Goal: Obtain resource: Obtain resource

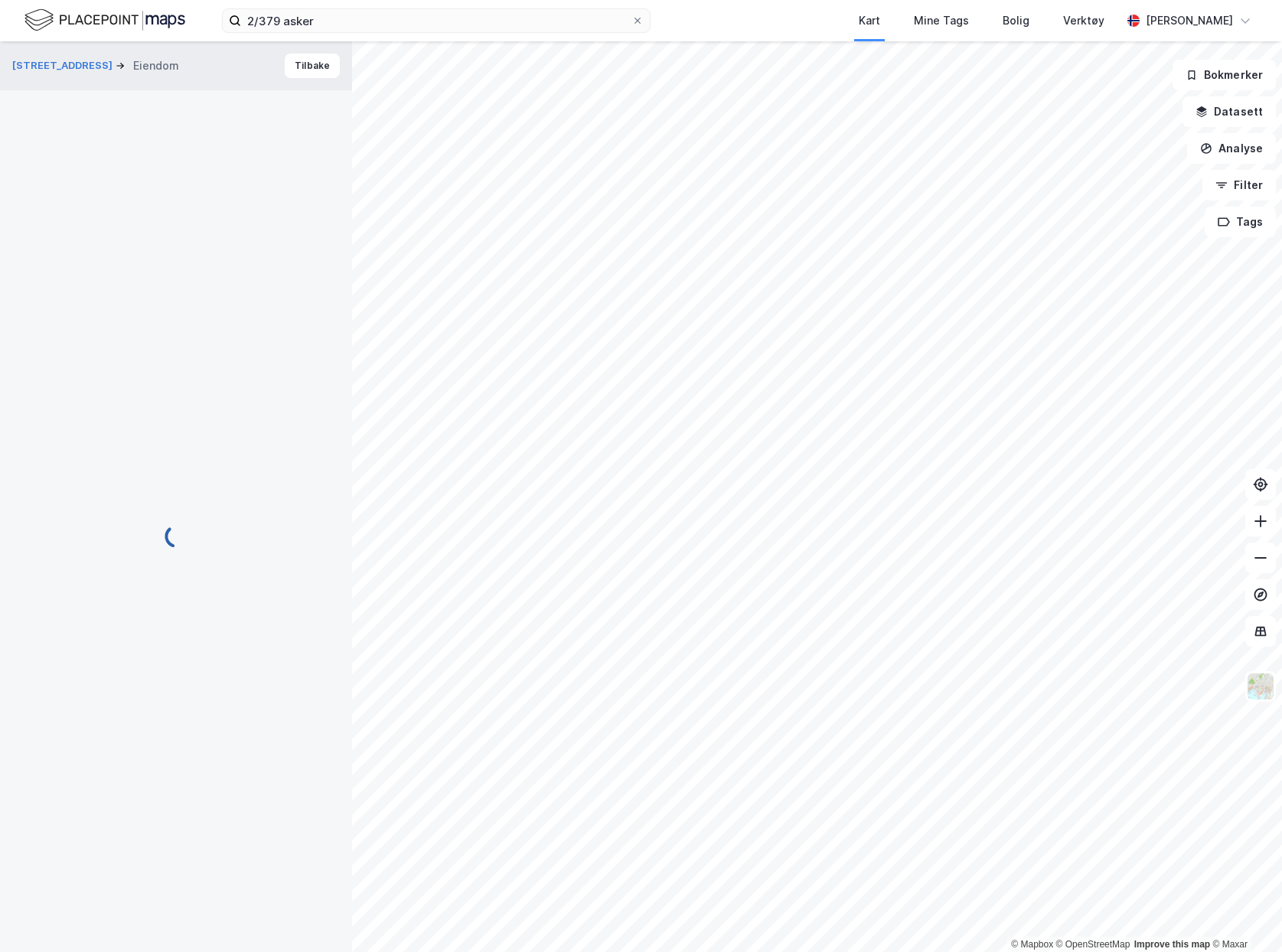
scroll to position [405, 0]
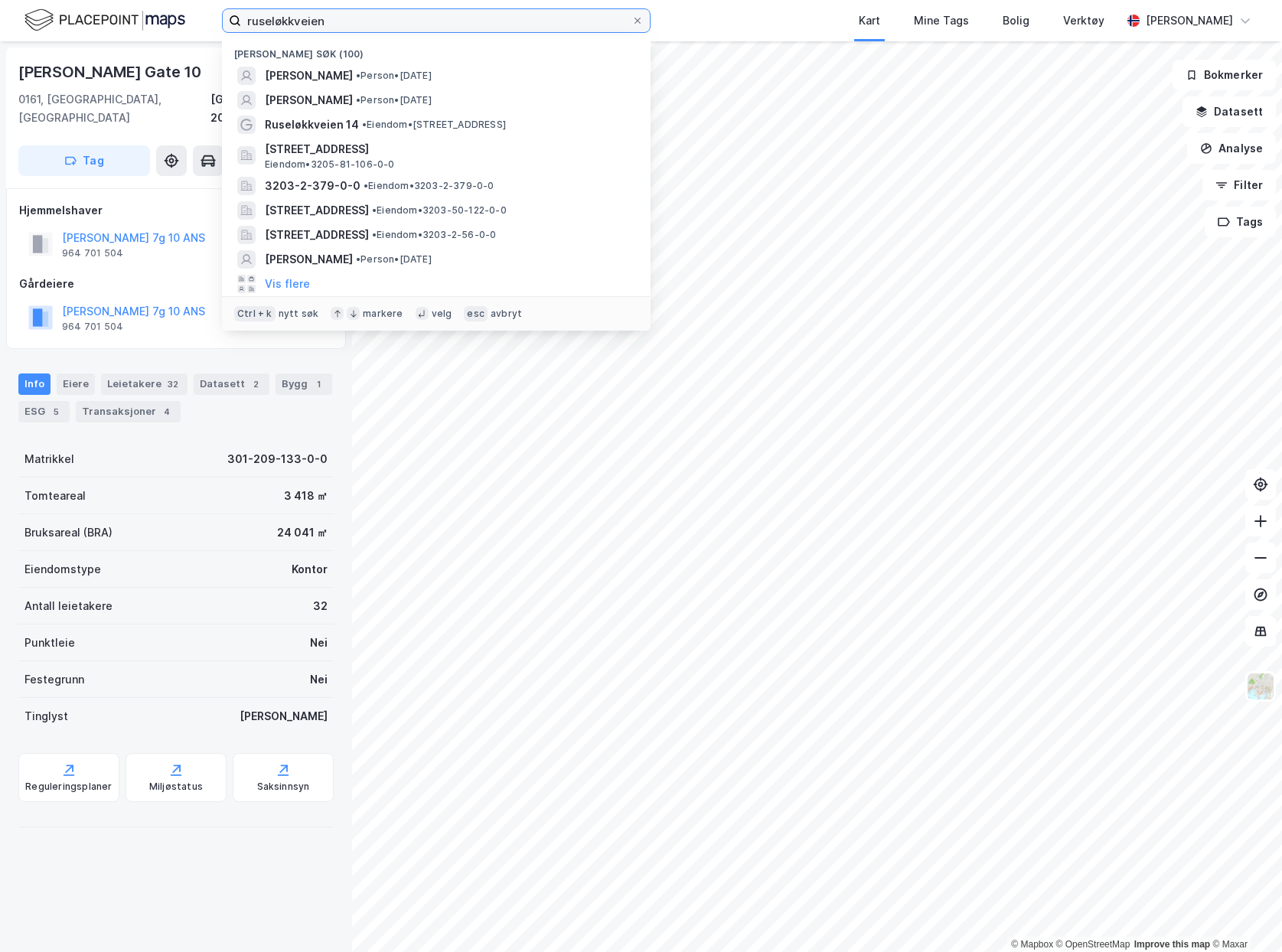
click at [312, 14] on input "ruseløkkveien" at bounding box center [436, 20] width 390 height 23
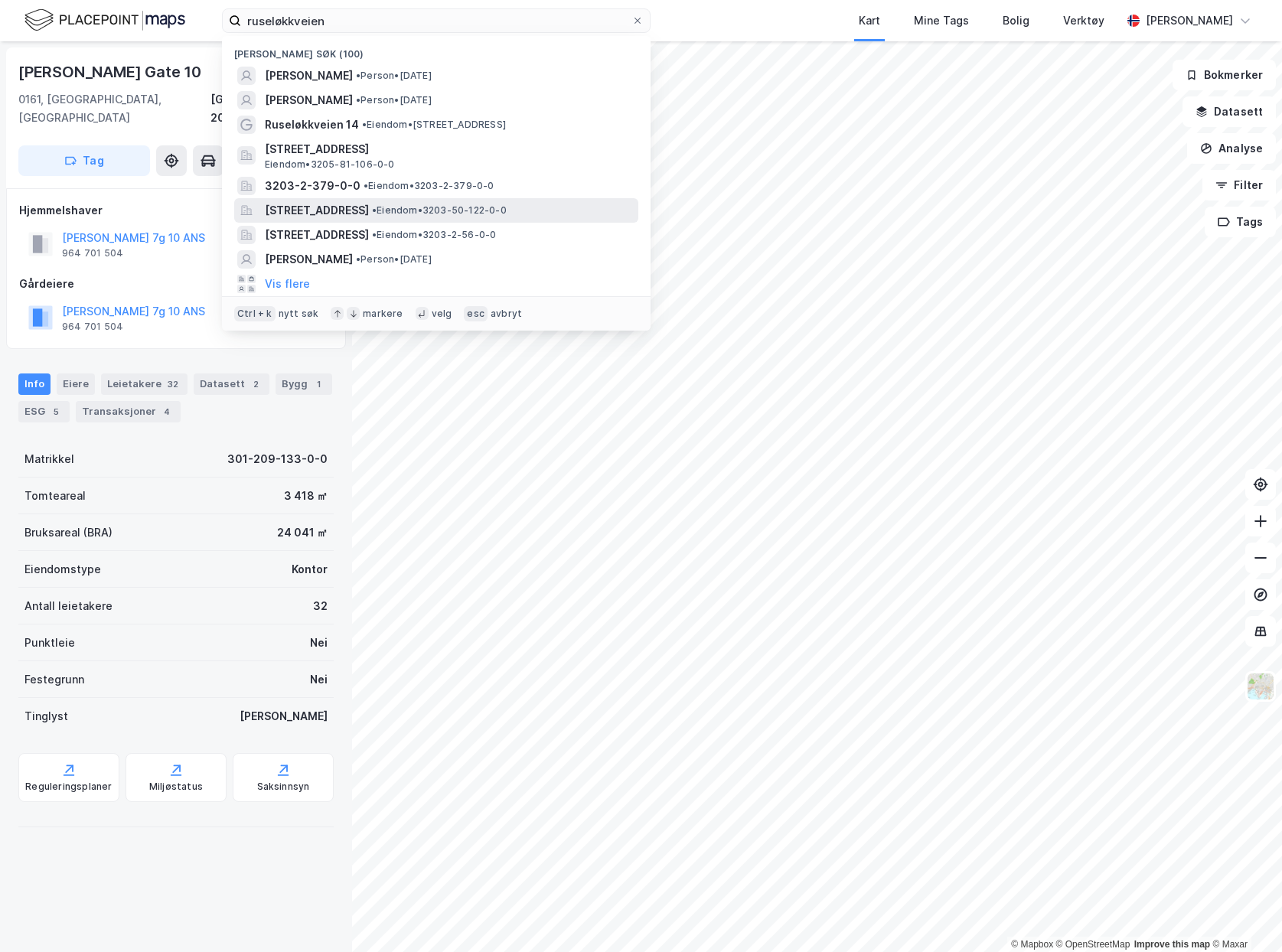
click at [507, 212] on span "• Eiendom • 3203-50-122-0-0" at bounding box center [438, 211] width 134 height 13
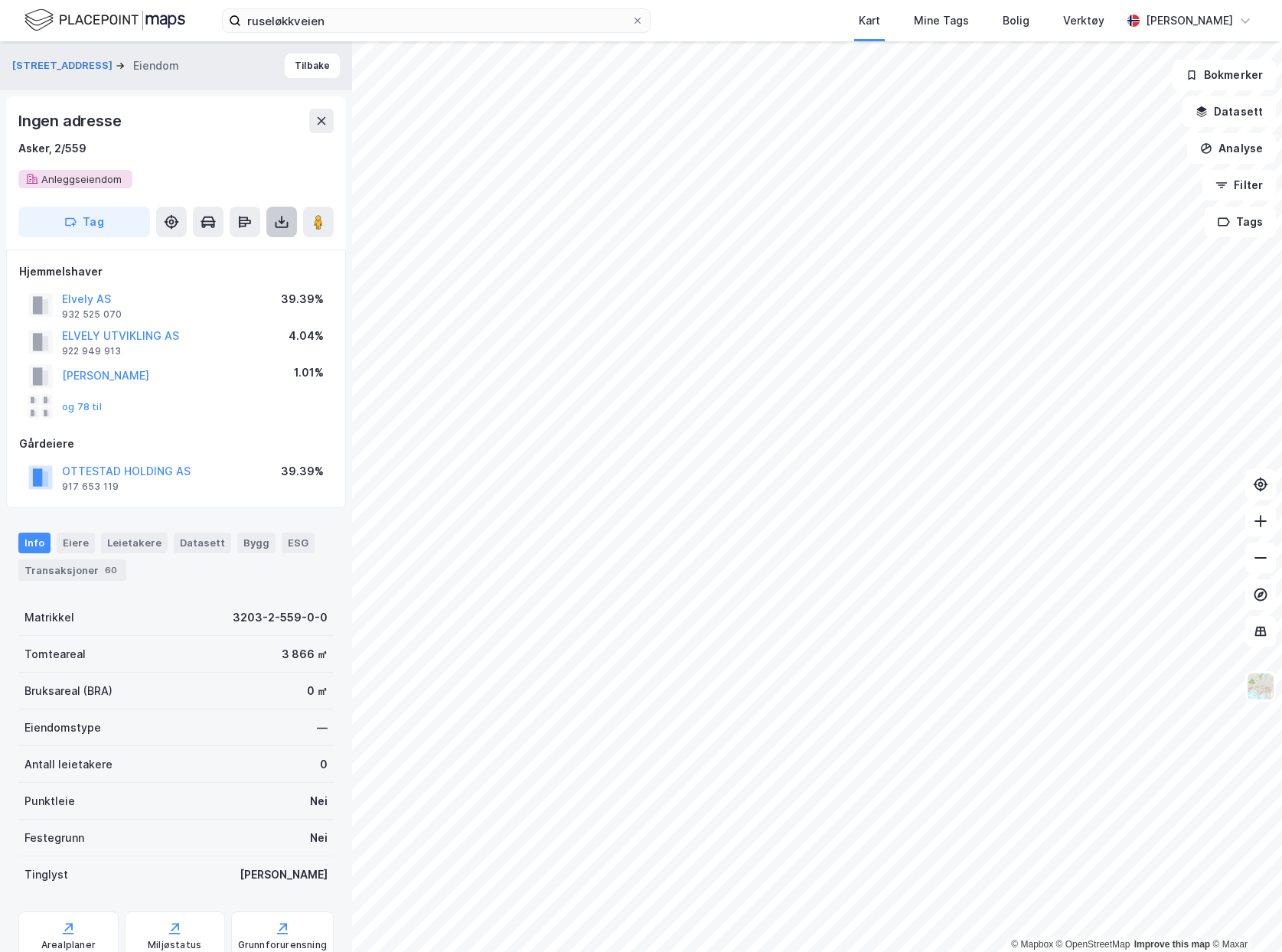
click at [284, 233] on button at bounding box center [281, 222] width 31 height 31
click at [283, 254] on div "Last ned grunnbok" at bounding box center [215, 252] width 163 height 24
click at [82, 580] on div "Info Eiere Leietakere Datasett Bygg ESG Transaksjoner 60" at bounding box center [176, 551] width 352 height 72
click at [98, 580] on div "Transaksjoner 60" at bounding box center [71, 569] width 108 height 21
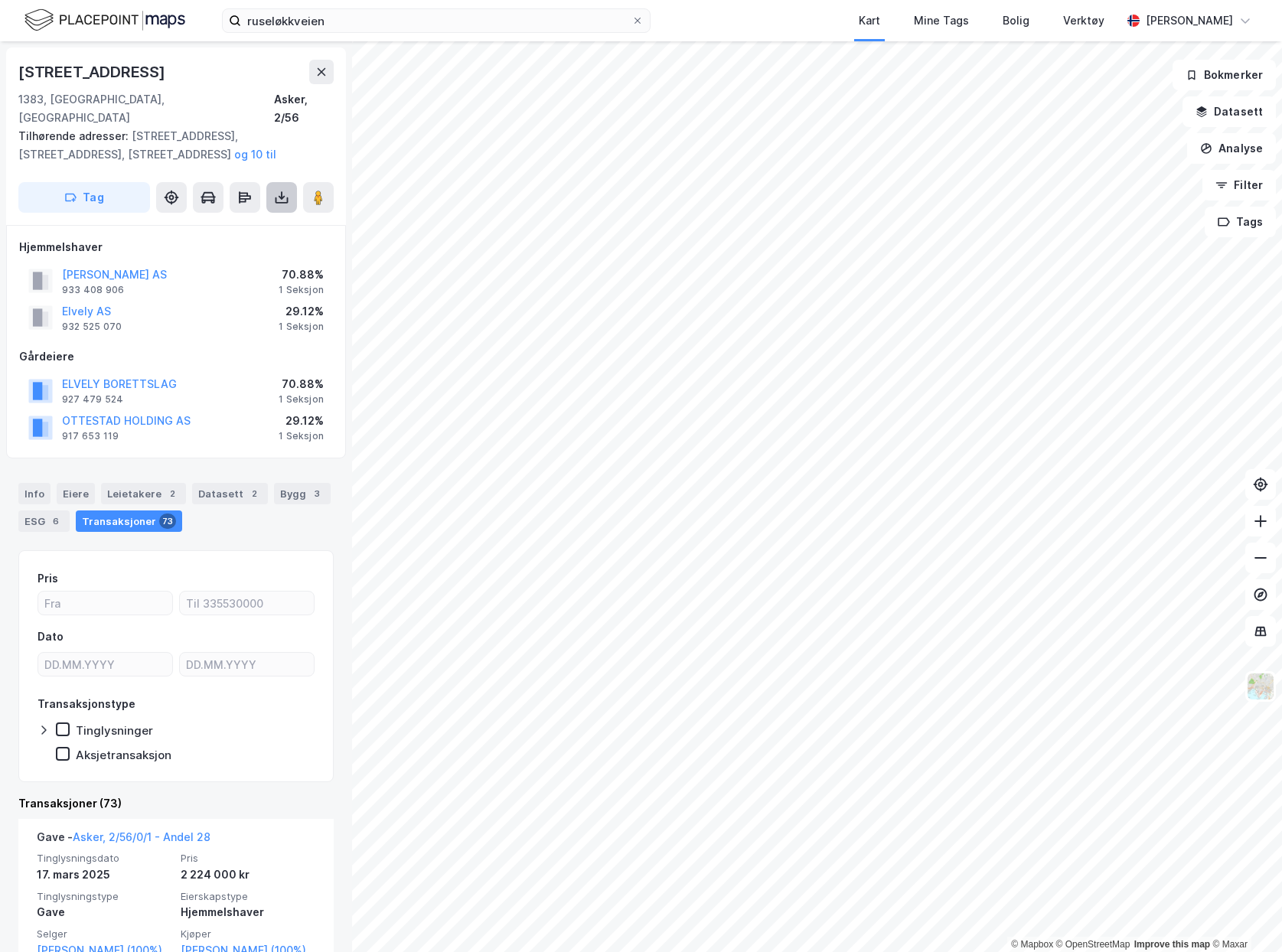
click at [286, 190] on icon at bounding box center [281, 197] width 15 height 15
click at [278, 216] on div "Last ned grunnbok" at bounding box center [215, 228] width 163 height 24
click at [74, 483] on div "Eiere" at bounding box center [75, 493] width 38 height 21
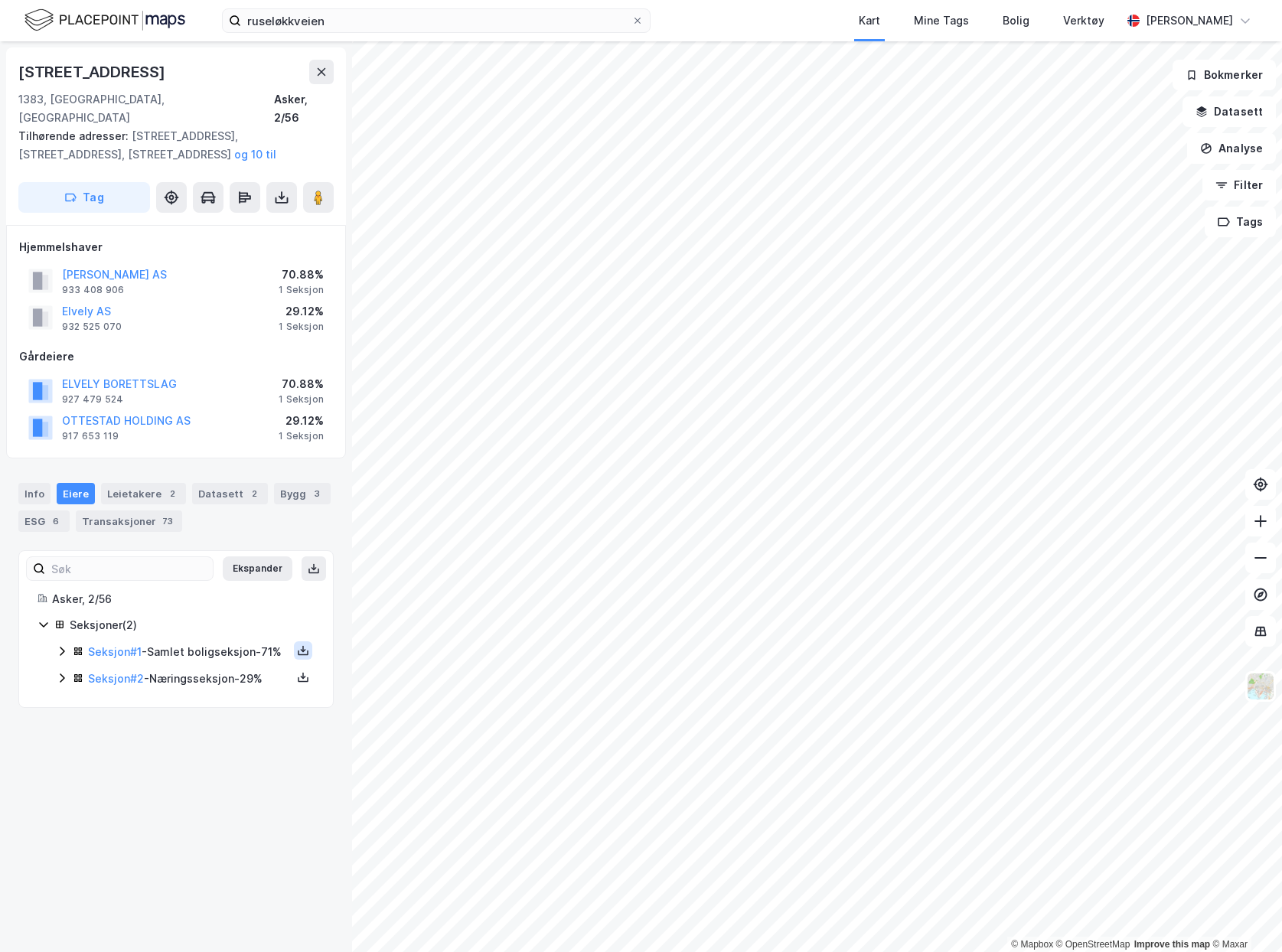
click at [297, 644] on icon at bounding box center [303, 650] width 13 height 13
click at [218, 586] on div "Grunnbok" at bounding box center [218, 604] width 134 height 37
